Goal: Transaction & Acquisition: Purchase product/service

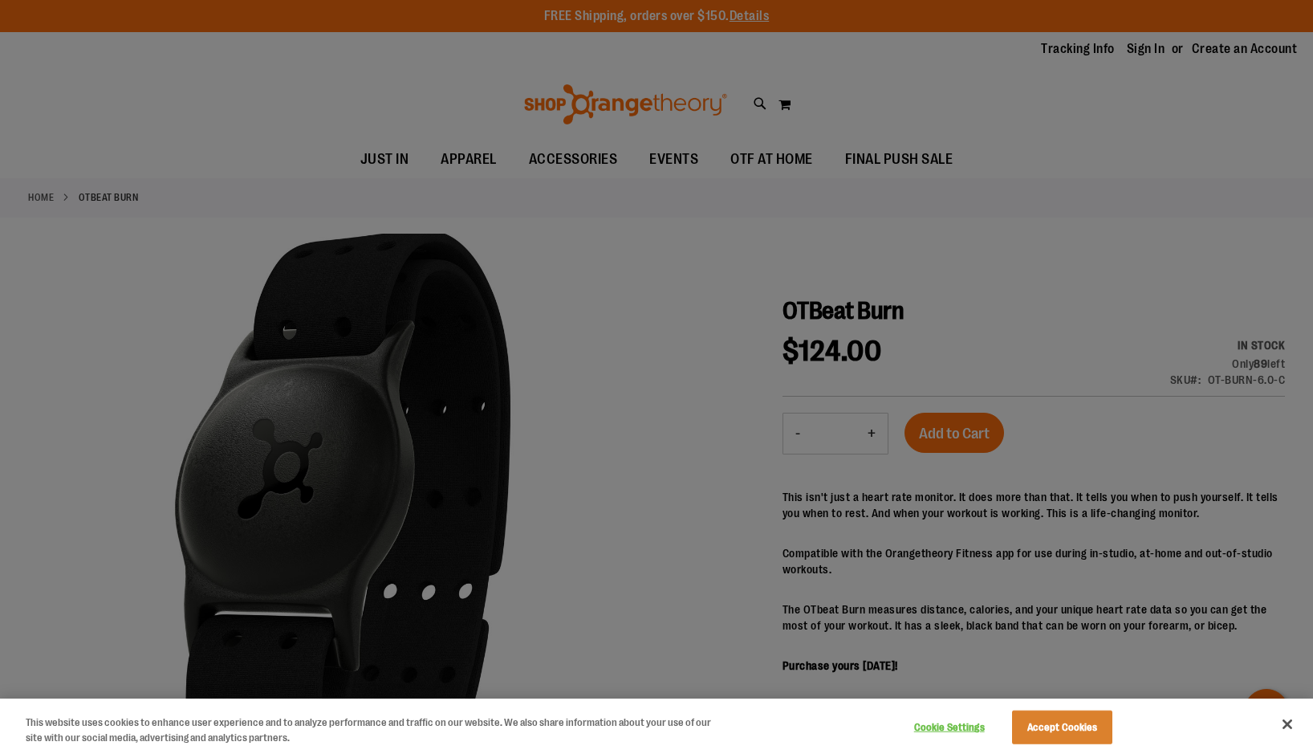
click at [1289, 721] on button "Close" at bounding box center [1286, 723] width 35 height 35
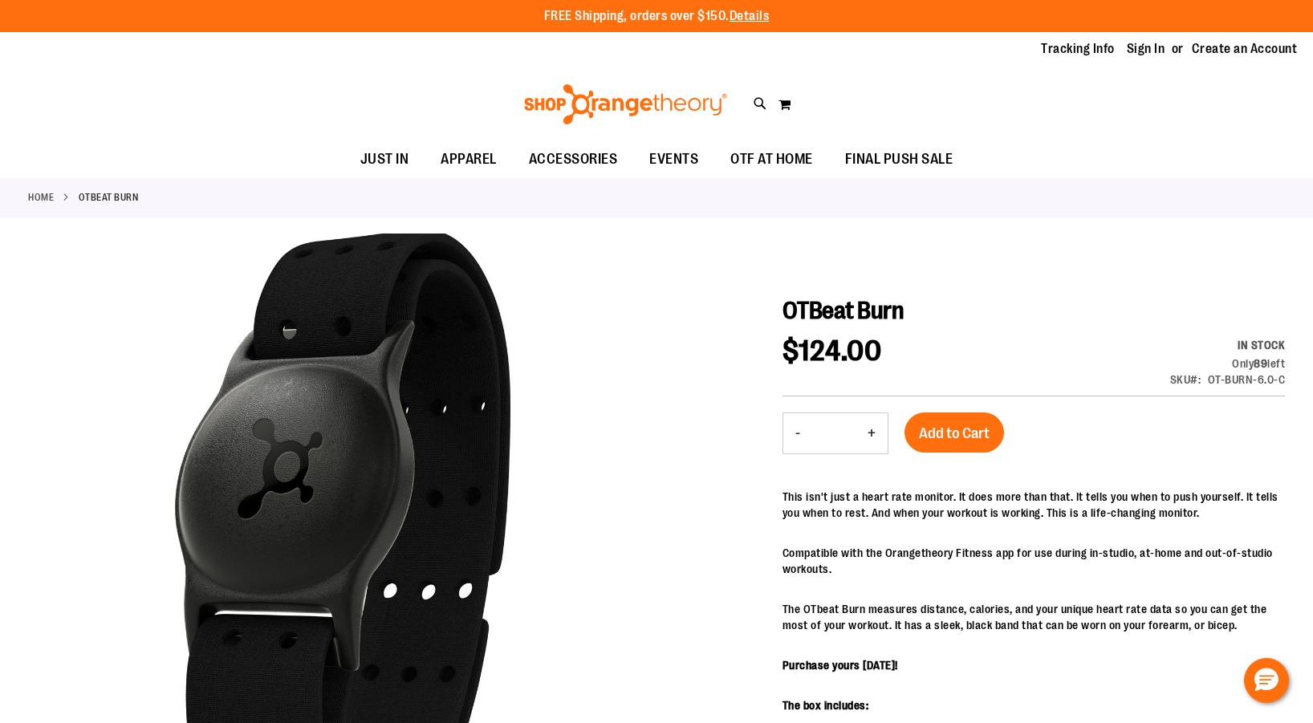
click at [553, 104] on img at bounding box center [626, 104] width 208 height 40
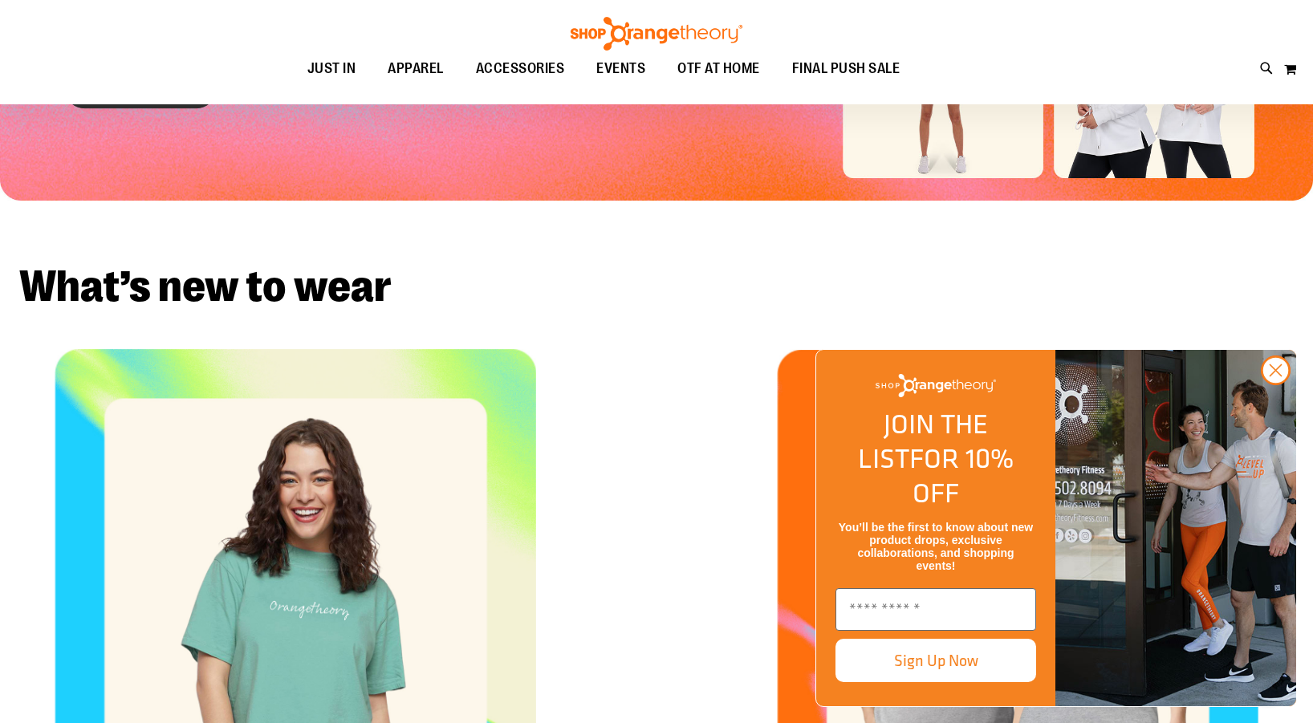
scroll to position [680, 0]
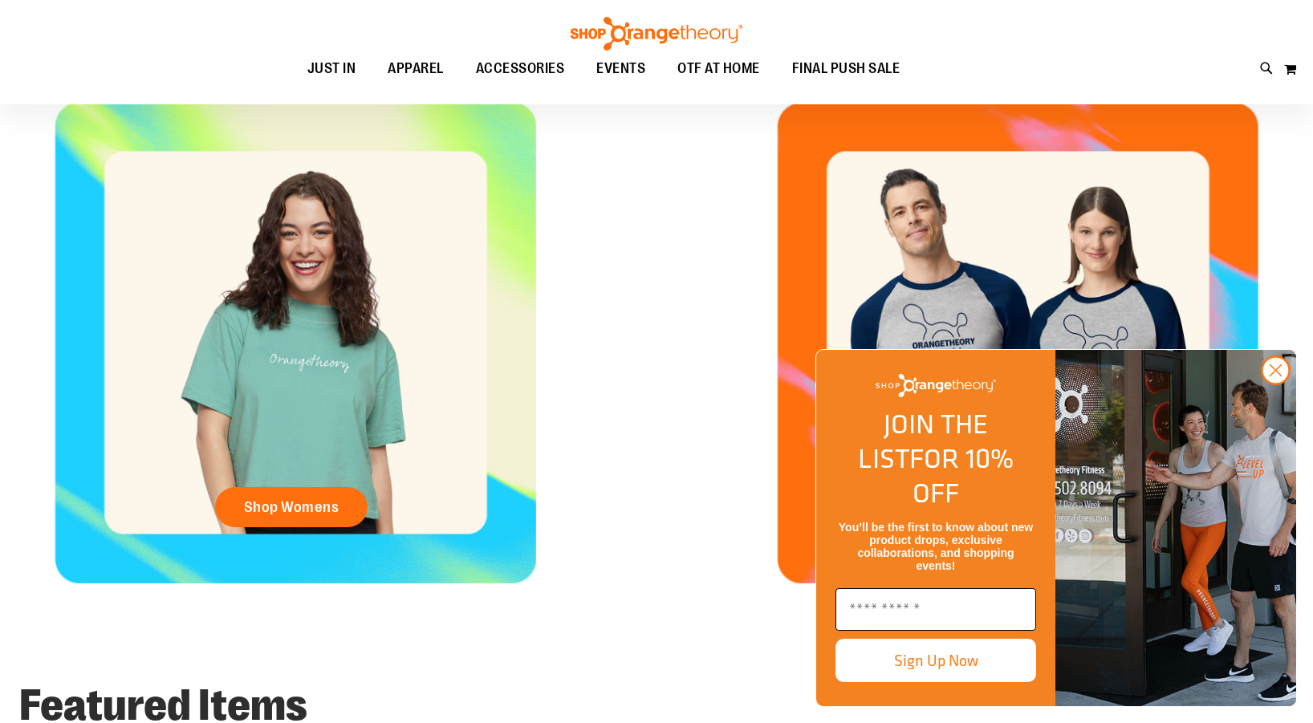
click at [889, 607] on input "Enter email" at bounding box center [935, 609] width 201 height 43
type input "**********"
click at [902, 663] on button "Sign Up Now" at bounding box center [935, 660] width 201 height 43
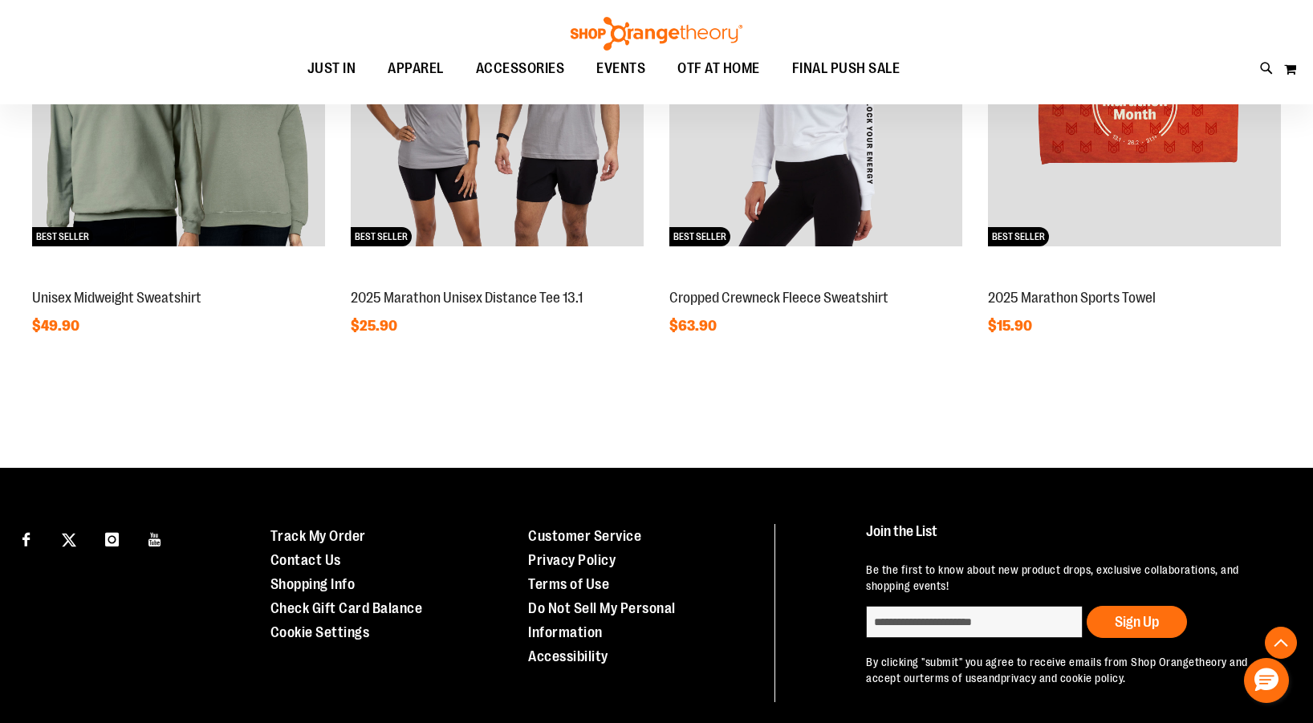
scroll to position [1566, 0]
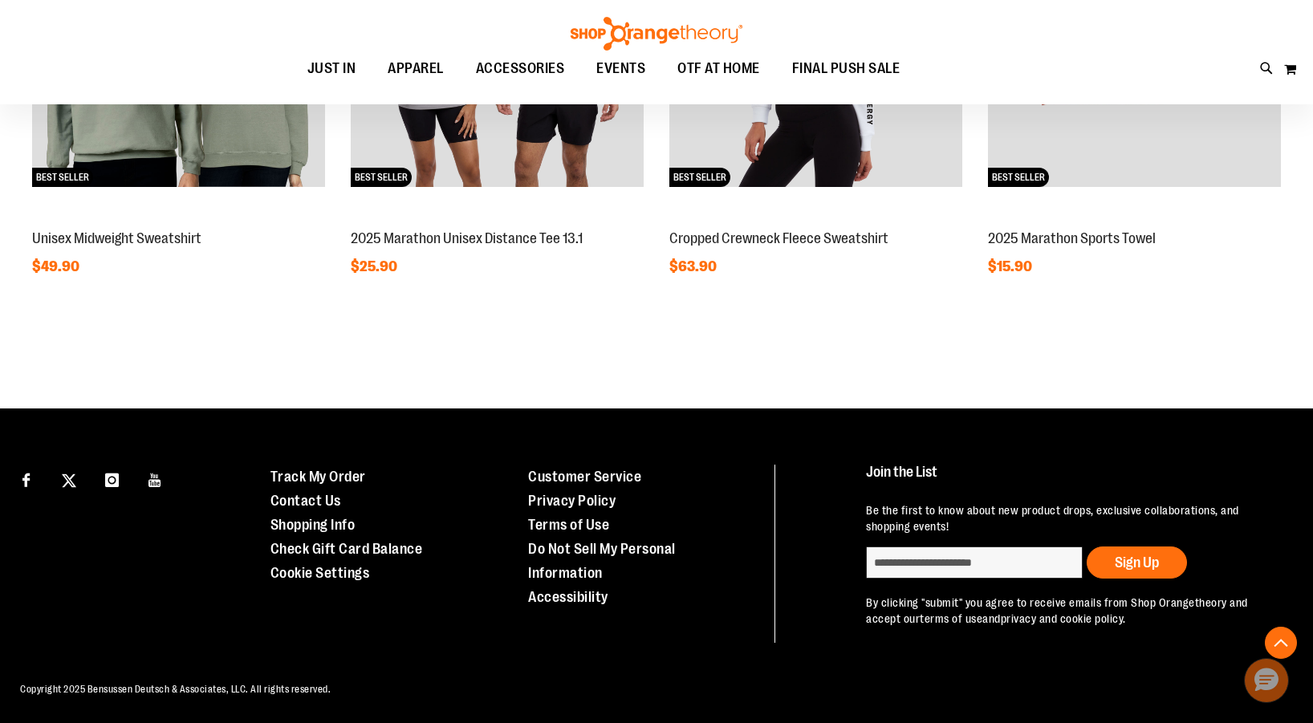
click at [1257, 681] on icon "Hello, have a question? Let’s chat." at bounding box center [1266, 679] width 24 height 23
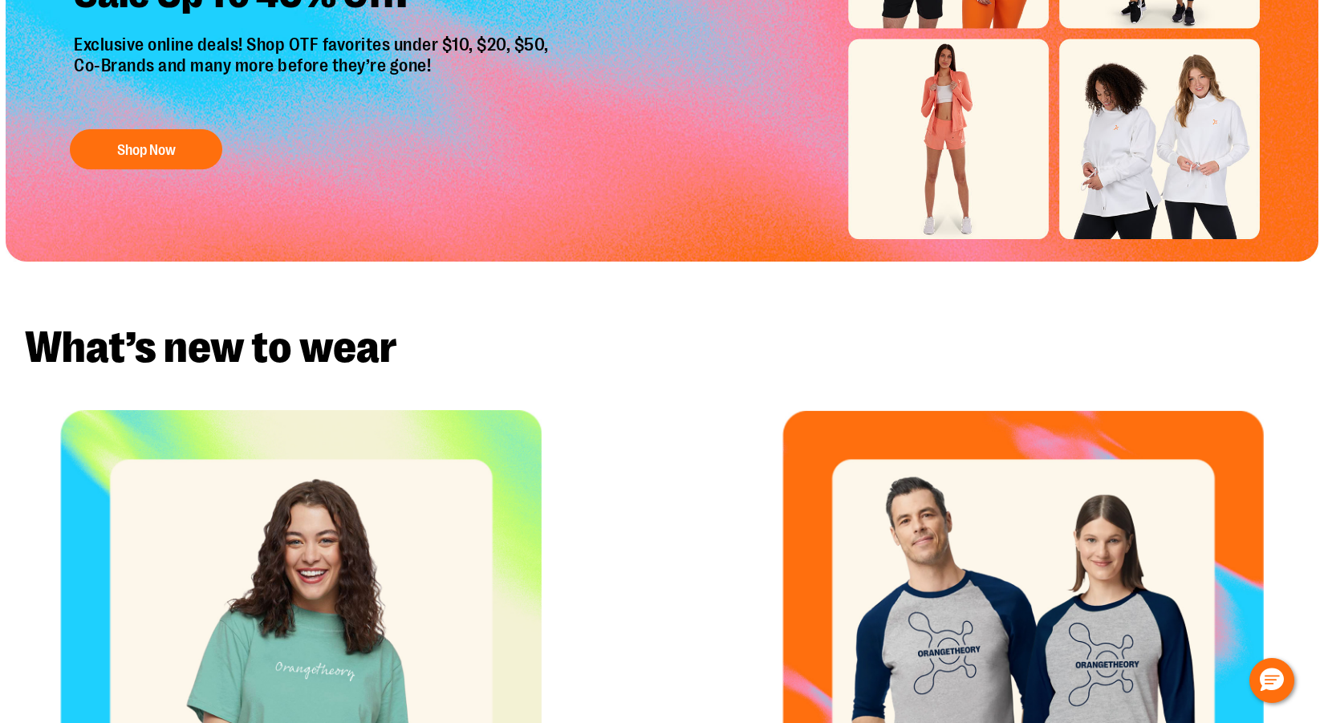
scroll to position [0, 0]
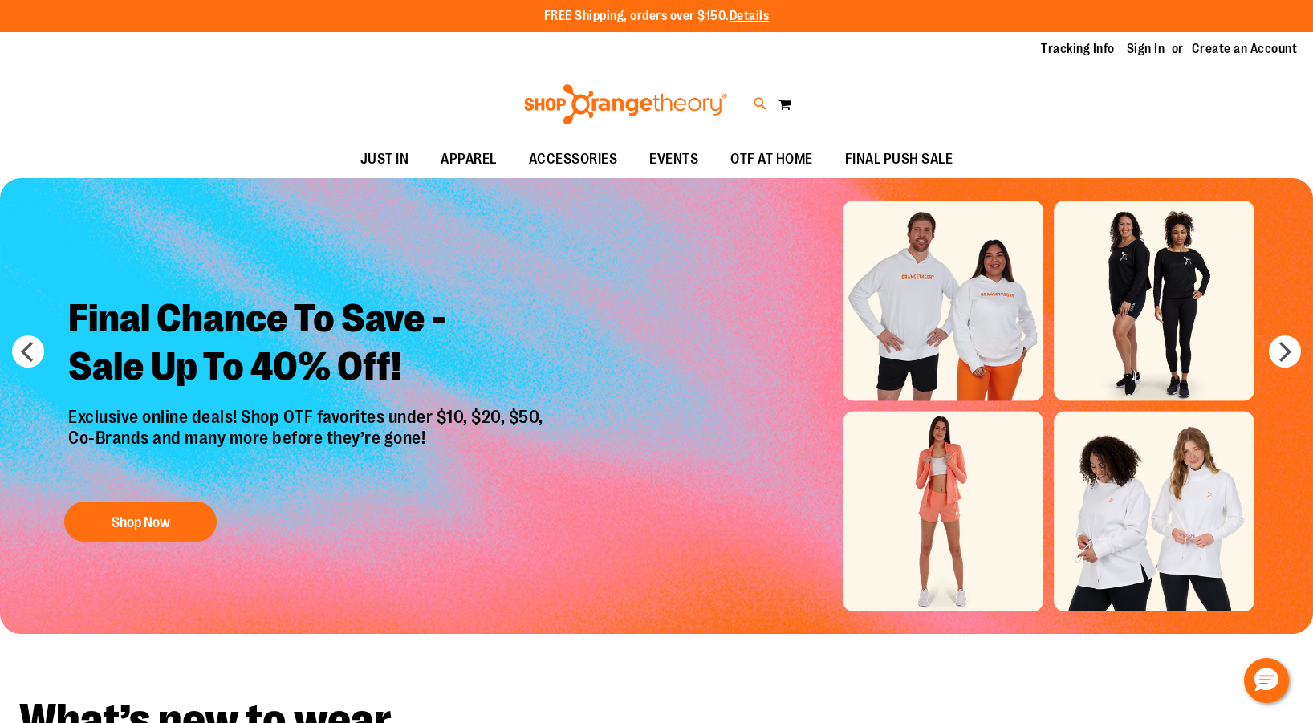
click at [759, 104] on icon at bounding box center [761, 104] width 14 height 18
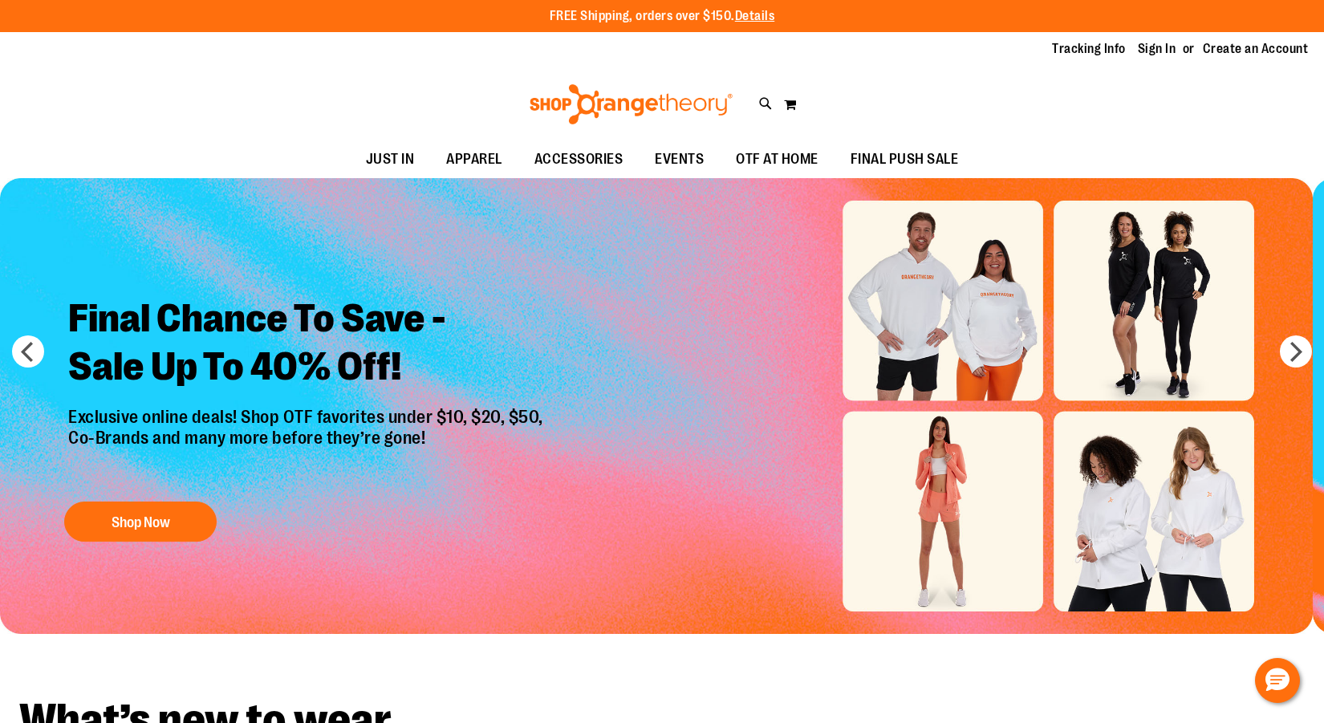
type input "**********"
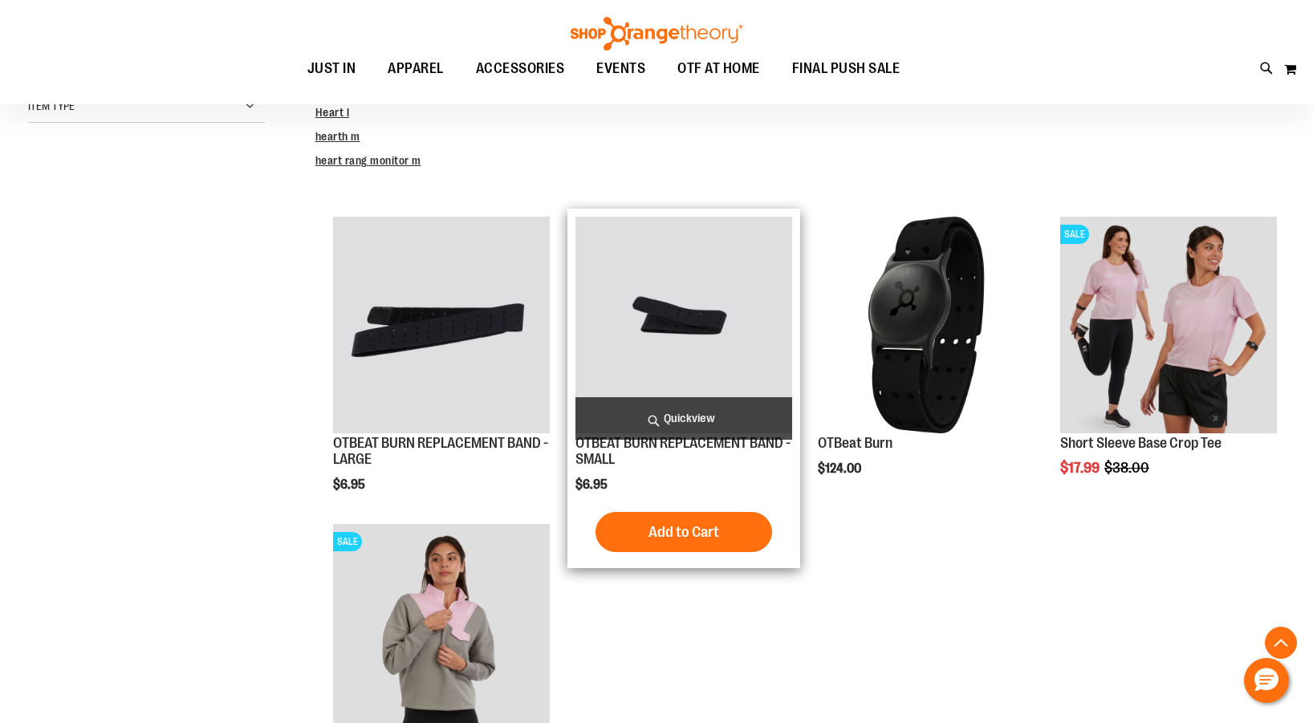
scroll to position [459, 0]
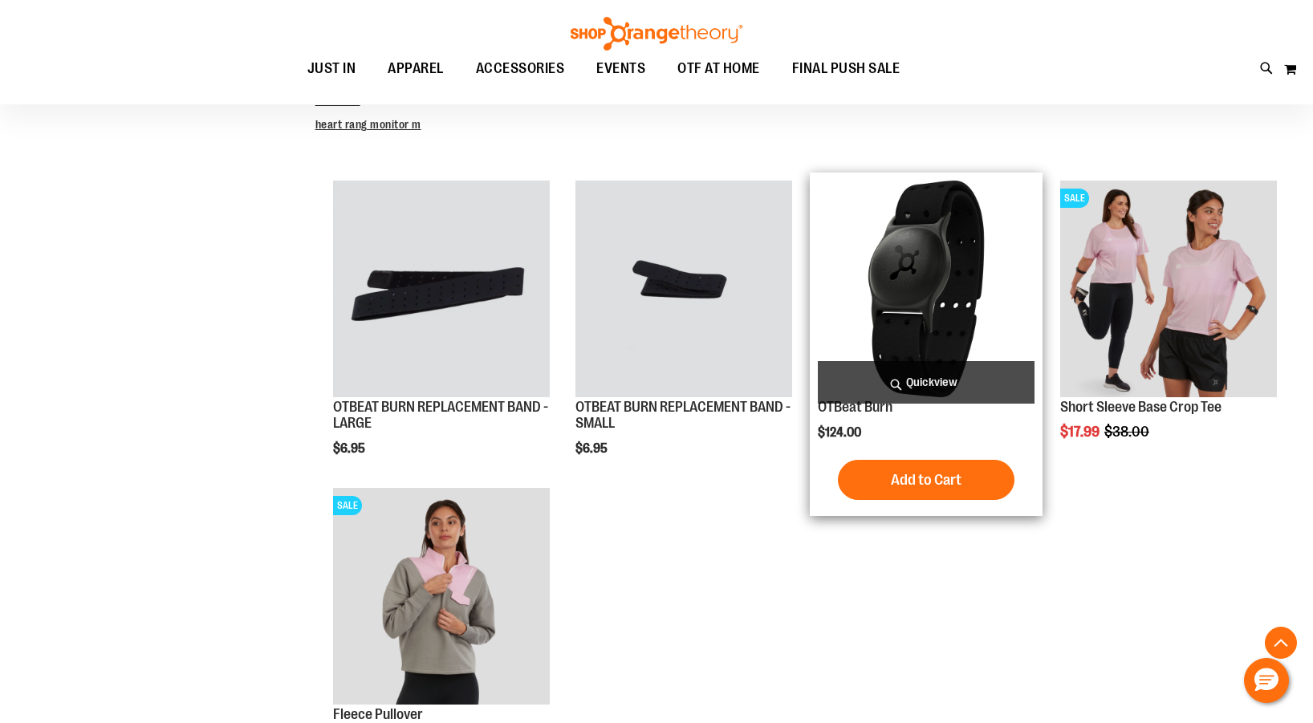
click at [896, 298] on img "product" at bounding box center [926, 289] width 217 height 217
